Goal: Navigation & Orientation: Go to known website

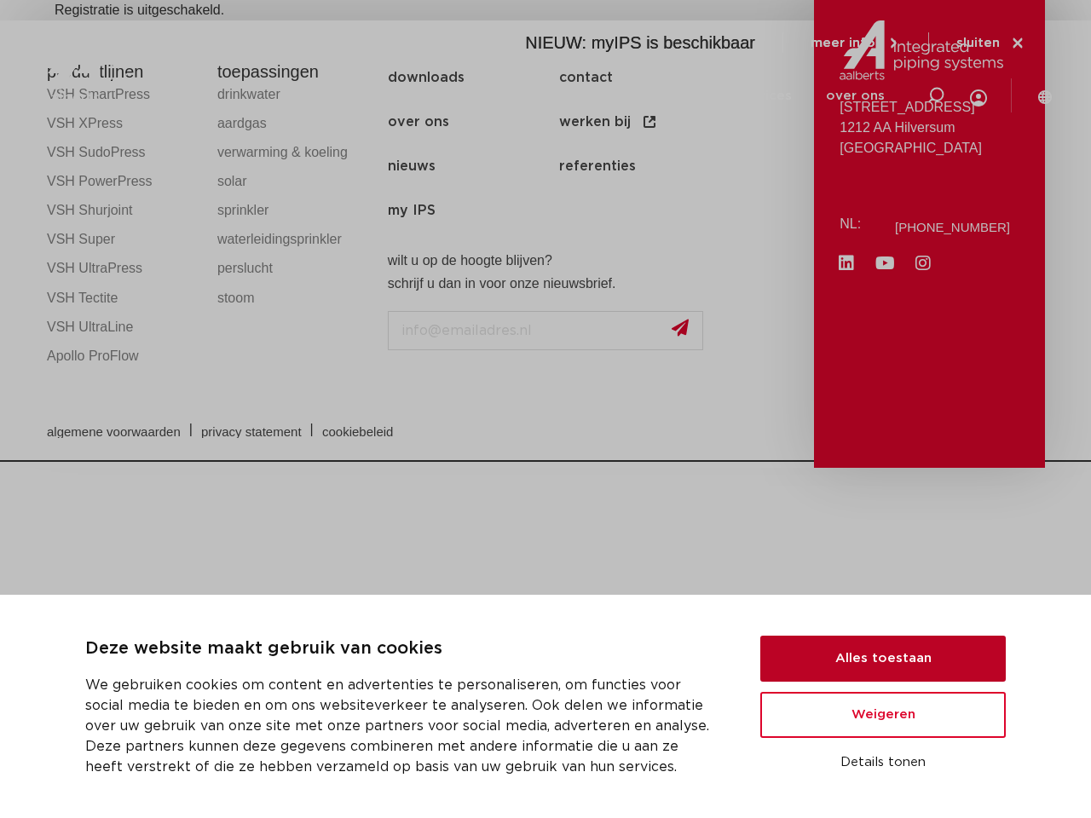
click at [883, 659] on button "Alles toestaan" at bounding box center [882, 659] width 245 height 46
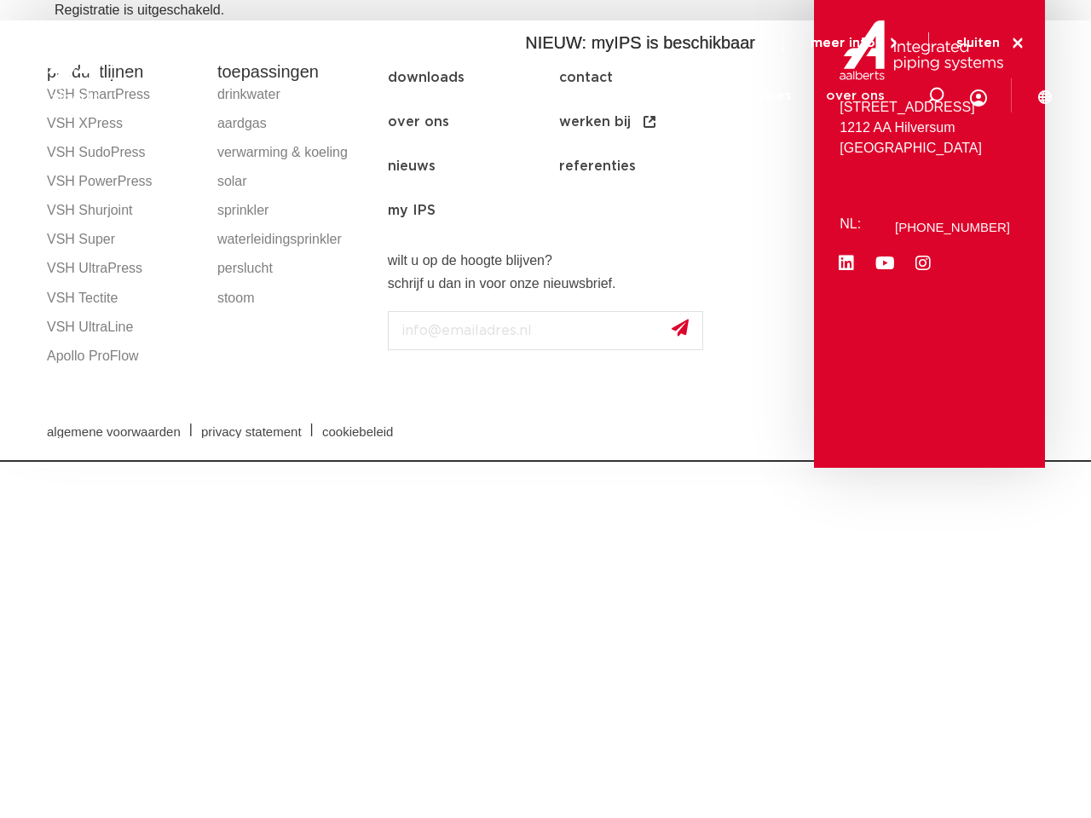
click at [883, 462] on html "Deze website maakt gebruik van cookies We gebruiken cookies om content en adver…" at bounding box center [545, 231] width 1091 height 462
click at [936, 95] on icon at bounding box center [935, 95] width 20 height 20
click at [991, 44] on span "sluiten" at bounding box center [977, 43] width 43 height 13
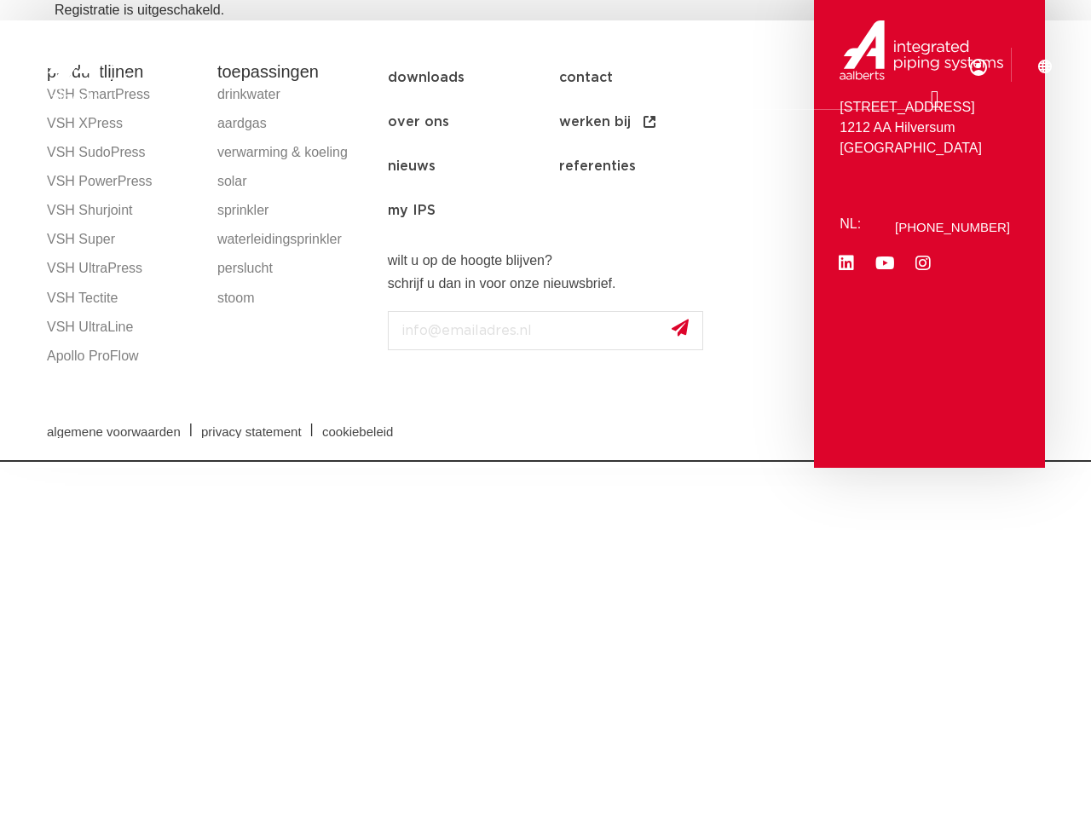
click at [650, 462] on html "Deze website maakt gebruik van cookies We gebruiken cookies om content en adver…" at bounding box center [545, 231] width 1091 height 462
click at [942, 462] on html "Deze website maakt gebruik van cookies We gebruiken cookies om content en adver…" at bounding box center [545, 231] width 1091 height 462
